Goal: Transaction & Acquisition: Purchase product/service

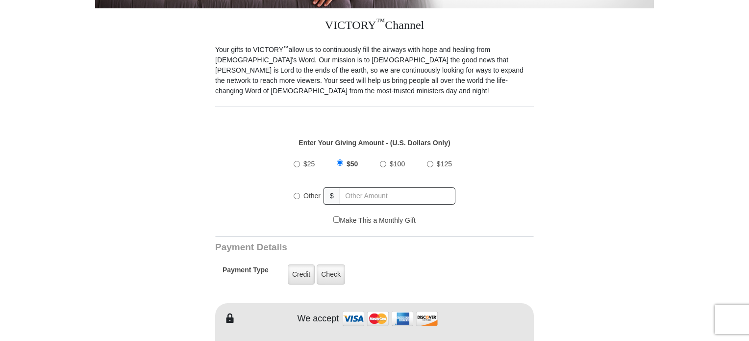
scroll to position [265, 0]
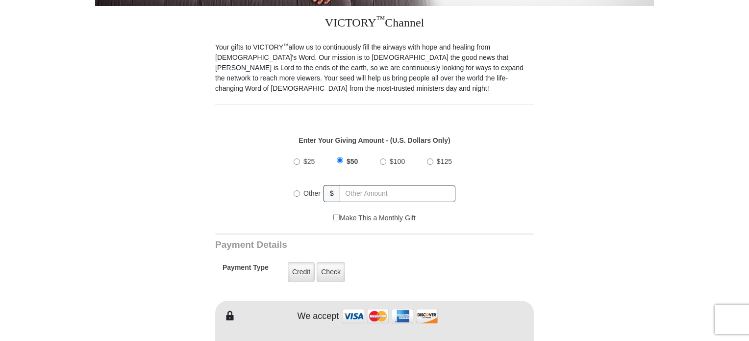
click at [294, 190] on input "Other" at bounding box center [297, 193] width 6 height 6
radio input "true"
type input "40.00"
click at [334, 214] on input "Make This a Monthly Gift" at bounding box center [336, 217] width 6 height 6
checkbox input "true"
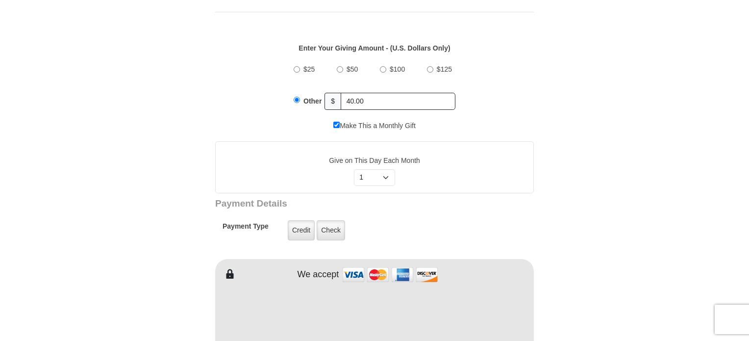
scroll to position [359, 0]
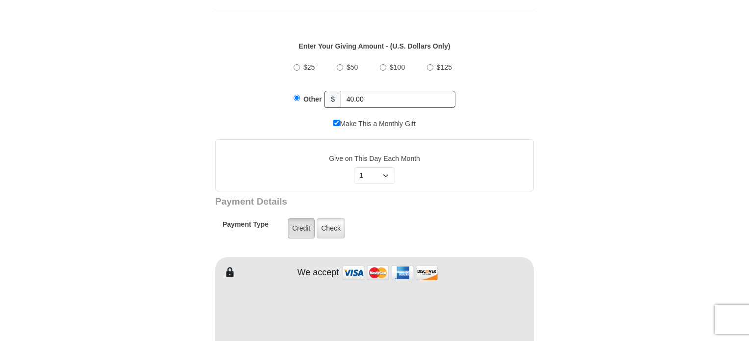
click at [293, 218] on label "Credit" at bounding box center [301, 228] width 27 height 20
click at [0, 0] on input "Credit" at bounding box center [0, 0] width 0 height 0
click at [639, 213] on form "VICTORY Channel Online Giving VICTORY Channel is a worldwide, on-air television…" at bounding box center [374, 306] width 559 height 1266
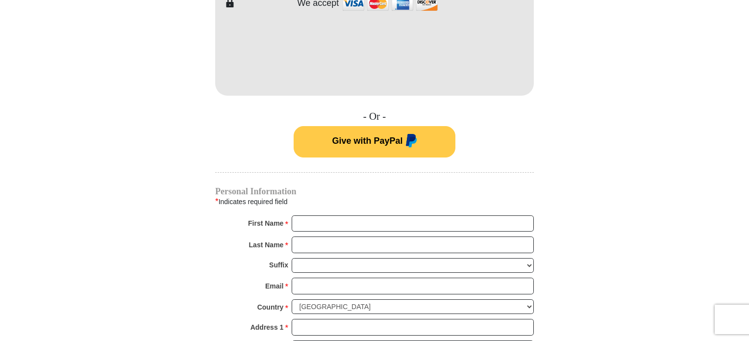
scroll to position [633, 0]
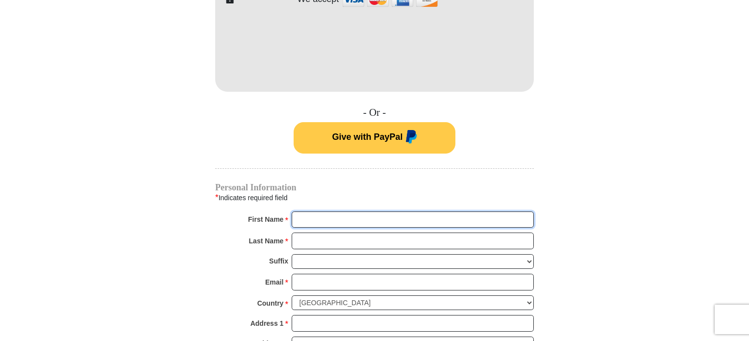
click at [439, 211] on input "First Name *" at bounding box center [413, 219] width 242 height 17
type input "Dreanna"
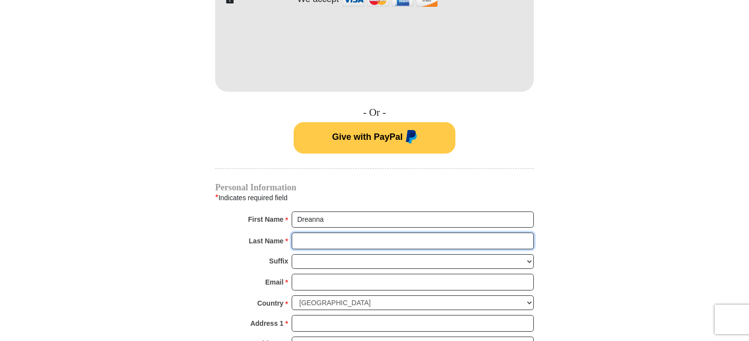
click at [395, 232] on input "Last Name *" at bounding box center [413, 240] width 242 height 17
type input "[PERSON_NAME]"
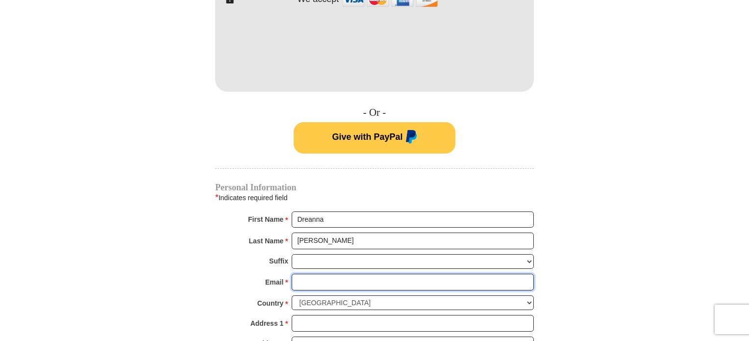
click at [355, 274] on input "Email *" at bounding box center [413, 282] width 242 height 17
type input "[EMAIL_ADDRESS][DOMAIN_NAME]"
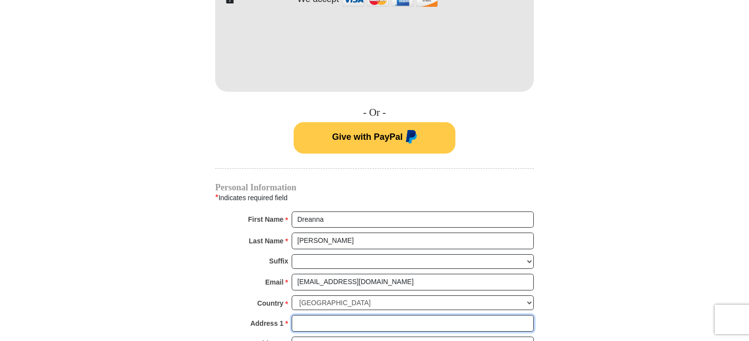
type input "PO 48"
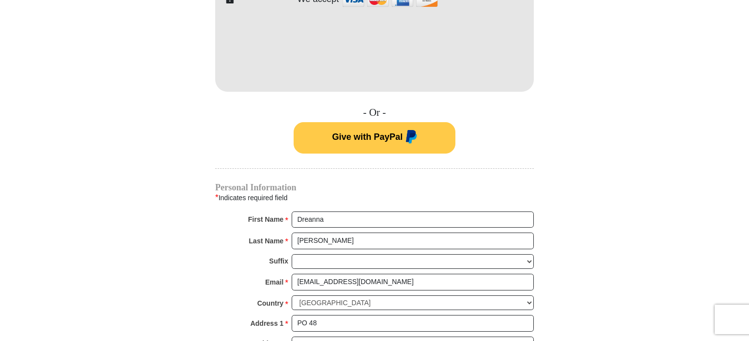
type input "[GEOGRAPHIC_DATA]"
select select "WI"
type input "53128"
type input "2622060183"
click at [153, 264] on form "VICTORY Channel Online Giving VICTORY Channel is a worldwide, on-air television…" at bounding box center [374, 33] width 559 height 1266
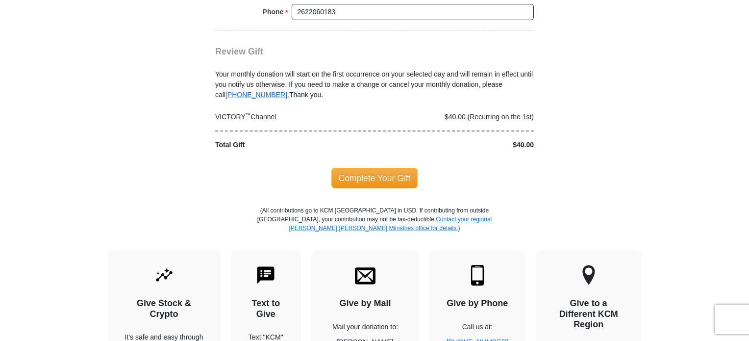
scroll to position [1030, 0]
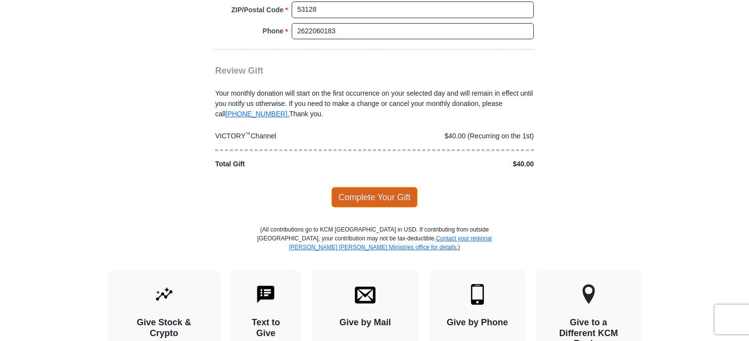
click at [393, 187] on span "Complete Your Gift" at bounding box center [374, 197] width 87 height 21
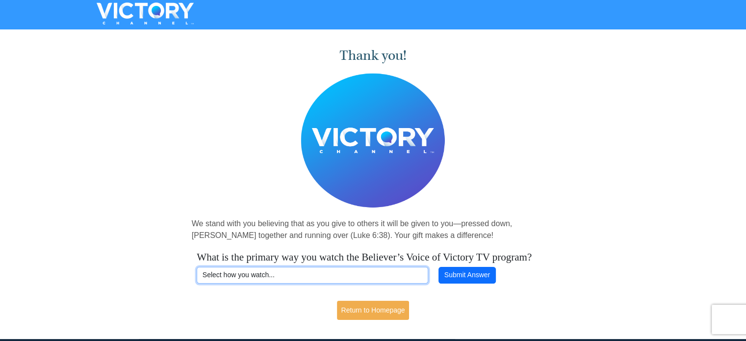
click at [331, 283] on select "Select how you watch... Daystar Morning Daystar Evening KCM.org GoVictory.com V…" at bounding box center [312, 275] width 231 height 17
select select "VICTORYCOM"
click at [197, 279] on select "Select how you watch... Daystar Morning Daystar Evening KCM.org GoVictory.com V…" at bounding box center [312, 275] width 231 height 17
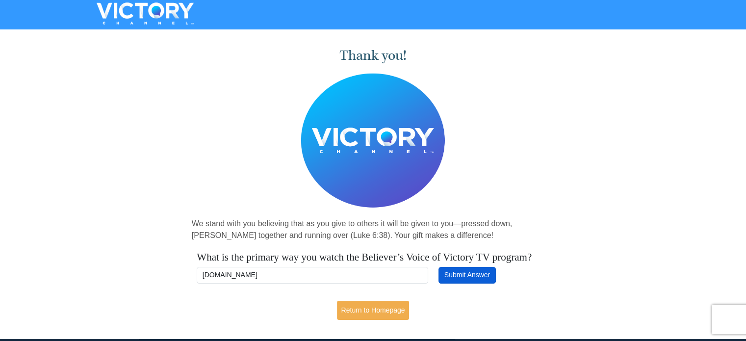
click at [455, 283] on button "Submit Answer" at bounding box center [466, 275] width 57 height 17
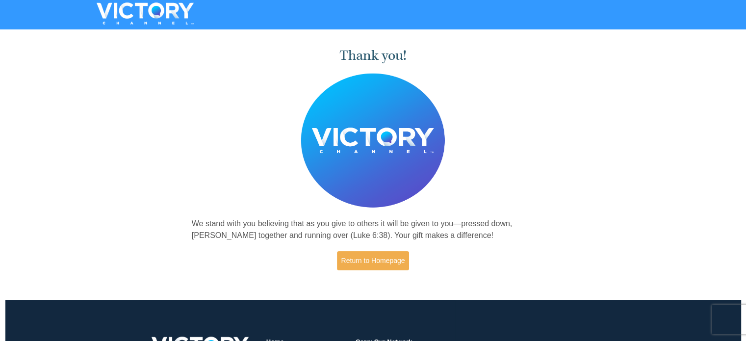
click at [83, 188] on div "Thank you! We stand with you believing that as you give to others it will be gi…" at bounding box center [373, 160] width 746 height 254
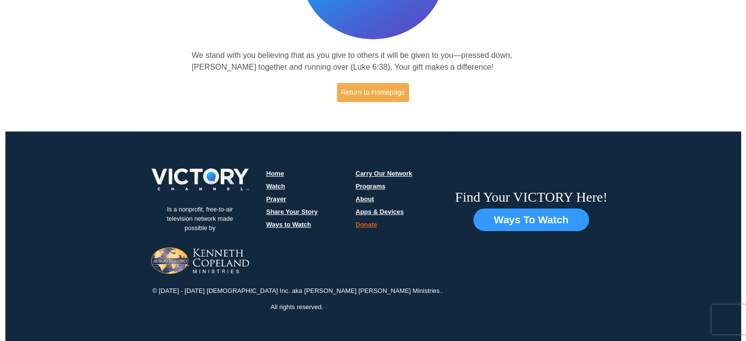
scroll to position [170, 0]
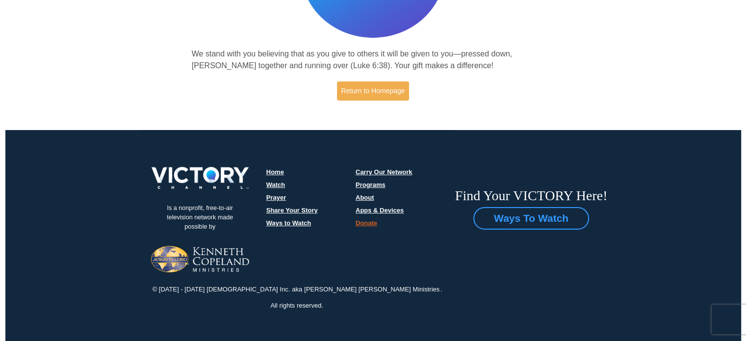
click at [536, 209] on button "Ways To Watch" at bounding box center [531, 218] width 116 height 23
